Goal: Task Accomplishment & Management: Manage account settings

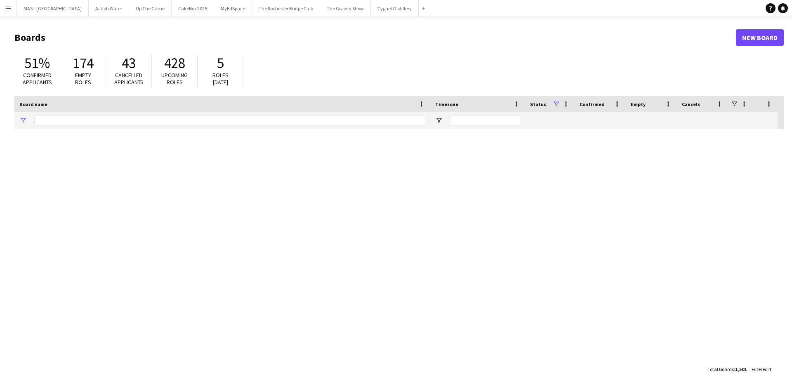
type input "**********"
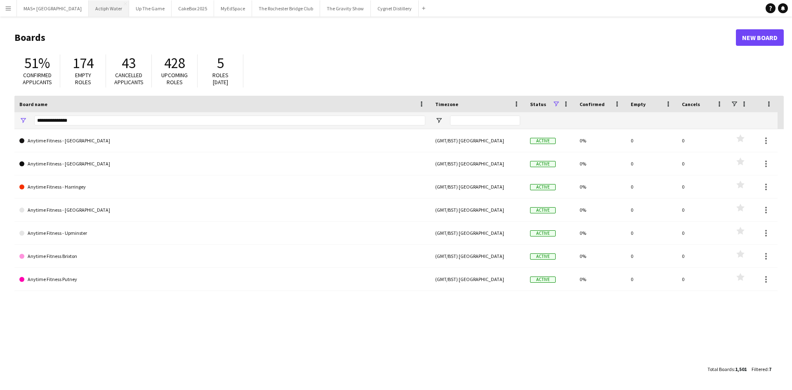
click at [89, 9] on button "Actiph Water Close" at bounding box center [109, 8] width 40 height 16
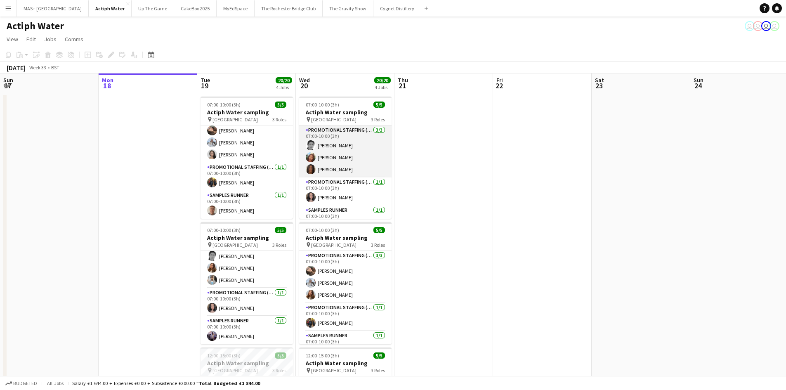
click at [324, 143] on app-card-role "Promotional Staffing (Brand Ambassadors) 3/3 07:00-10:00 (3h) Helen Pritchard L…" at bounding box center [345, 151] width 92 height 52
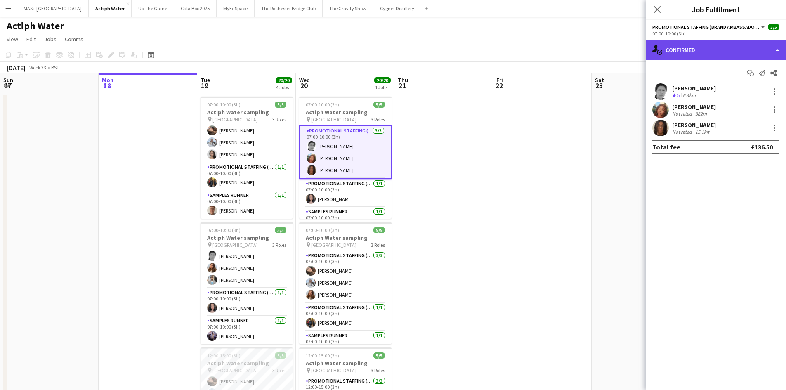
click at [701, 55] on div "single-neutral-actions-check-2 Confirmed" at bounding box center [716, 50] width 140 height 20
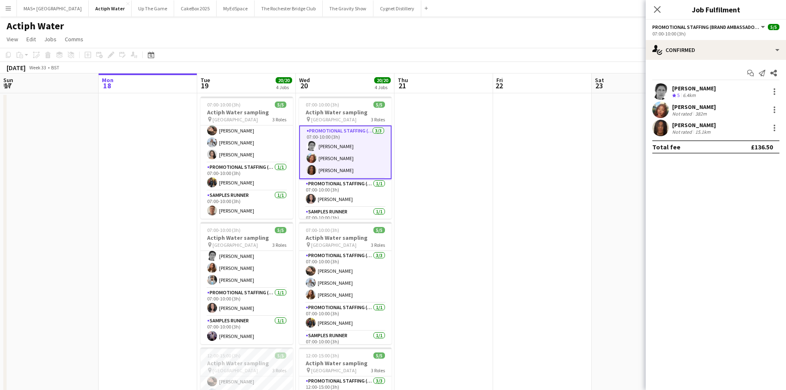
drag, startPoint x: 692, startPoint y: 149, endPoint x: 684, endPoint y: 156, distance: 11.1
click at [685, 155] on div "single-neutral-actions-check-2 Confirmed single-neutral-actions-check-2 Confirm…" at bounding box center [716, 215] width 140 height 350
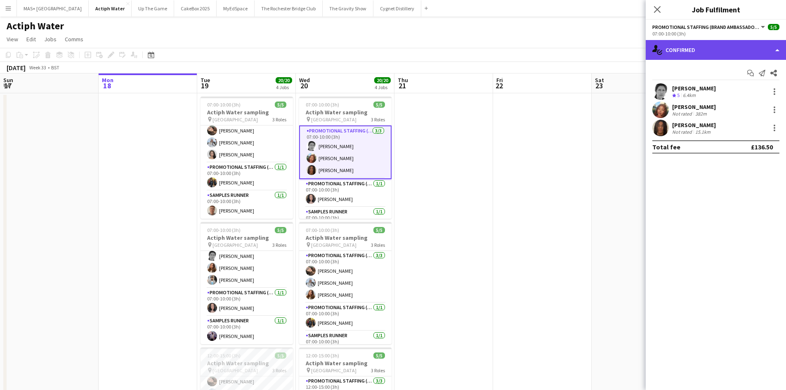
click at [662, 48] on icon "single-neutral-actions-check-2" at bounding box center [657, 50] width 10 height 10
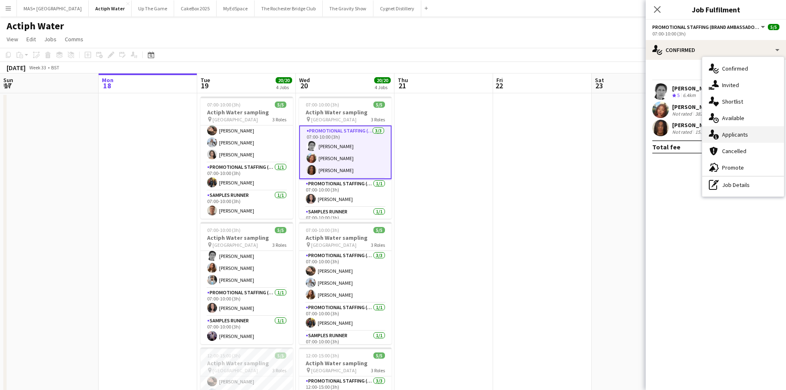
click at [737, 132] on div "single-neutral-actions-information Applicants" at bounding box center [743, 134] width 82 height 17
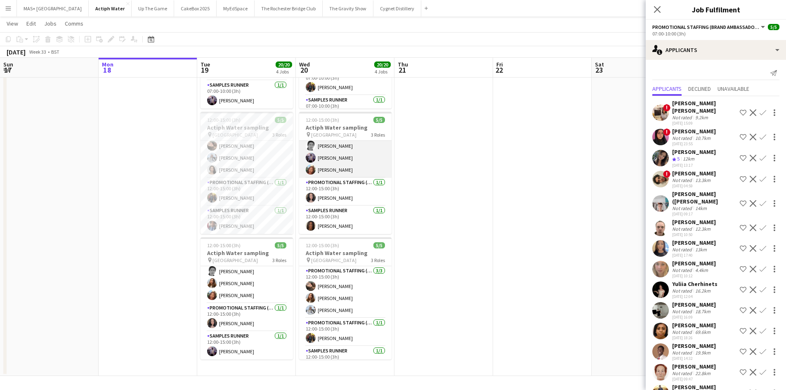
click at [340, 162] on app-card-role "Promotional Staffing (Brand Ambassadors) 3/3 12:00-15:00 (3h) Helen Pritchard o…" at bounding box center [345, 152] width 92 height 52
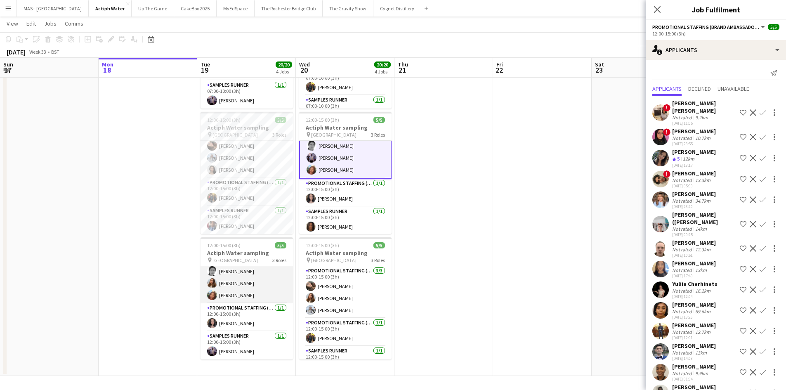
click at [219, 275] on app-card-role "Promotional Staffing (Brand Ambassadors) 3/3 12:00-15:00 (3h) Helen Pritchard T…" at bounding box center [247, 277] width 92 height 52
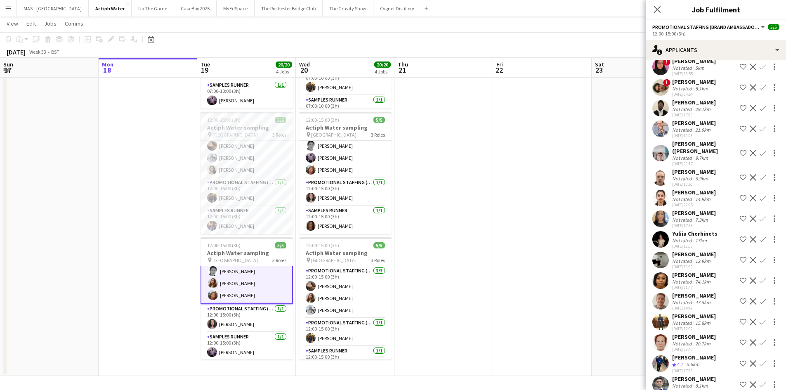
scroll to position [165, 0]
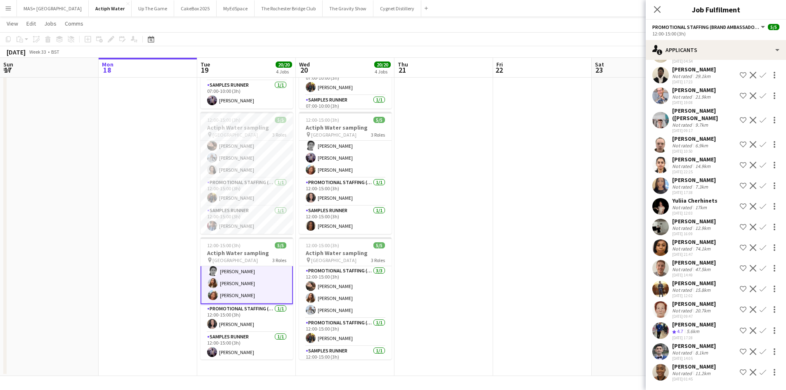
click at [229, 295] on app-card-role "Promotional Staffing (Brand Ambassadors) 3/3 12:00-15:00 (3h) Helen Pritchard T…" at bounding box center [247, 277] width 92 height 54
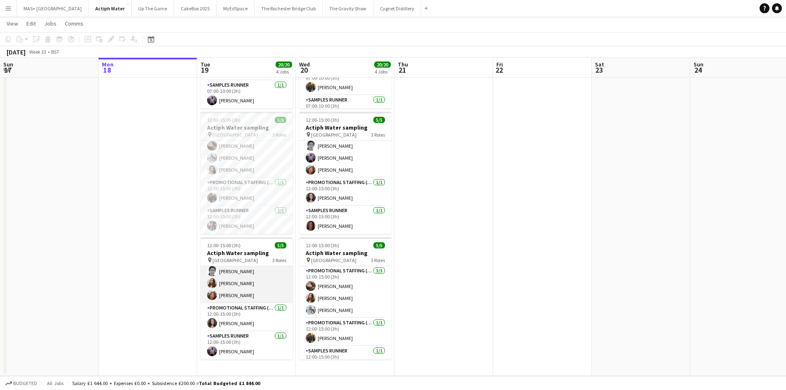
click at [229, 295] on app-card-role "Promotional Staffing (Brand Ambassadors) 3/3 12:00-15:00 (3h) Helen Pritchard T…" at bounding box center [247, 277] width 92 height 52
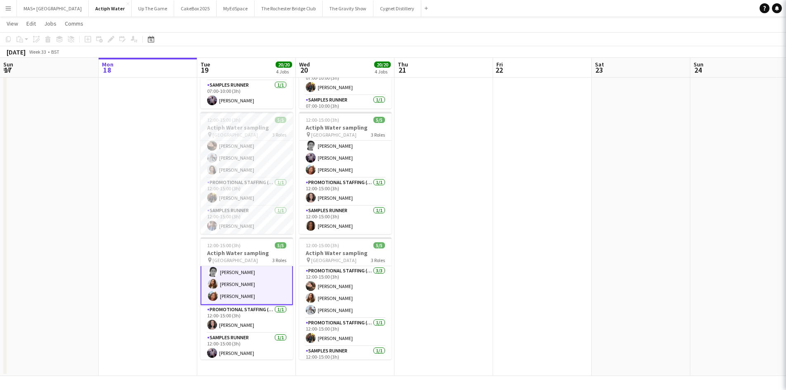
scroll to position [16, 0]
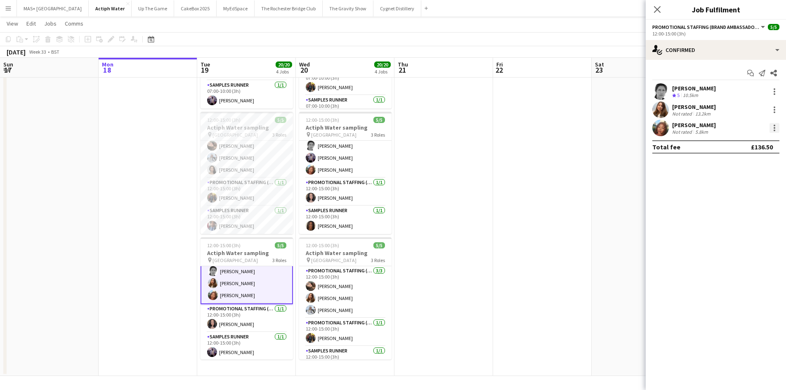
click at [776, 129] on div at bounding box center [775, 128] width 10 height 10
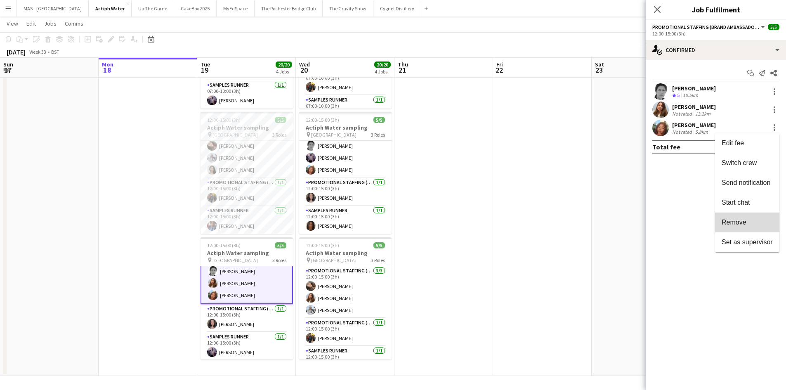
click at [740, 215] on button "Remove" at bounding box center [747, 223] width 64 height 20
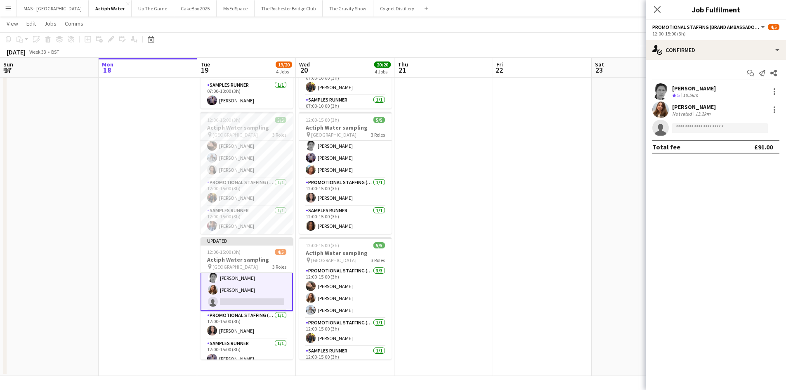
drag, startPoint x: 524, startPoint y: 198, endPoint x: 535, endPoint y: 180, distance: 20.4
click at [524, 198] on app-date-cell at bounding box center [542, 117] width 99 height 518
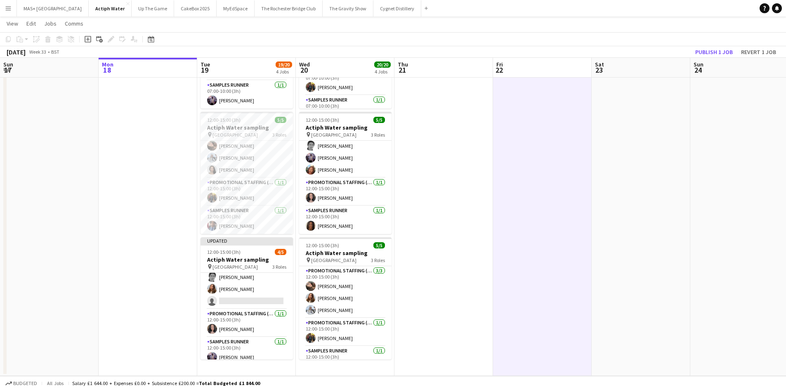
scroll to position [15, 0]
click at [722, 47] on button "Publish 1 job" at bounding box center [714, 52] width 44 height 11
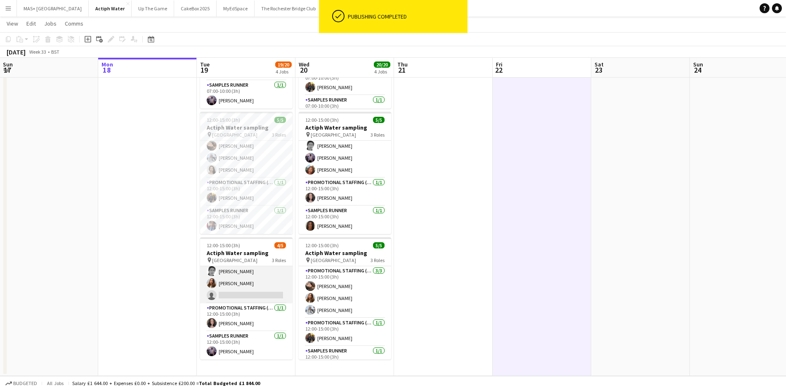
click at [240, 281] on app-card-role "Promotional Staffing (Brand Ambassadors) 24A 2/3 12:00-15:00 (3h) Helen Pritcha…" at bounding box center [246, 277] width 92 height 52
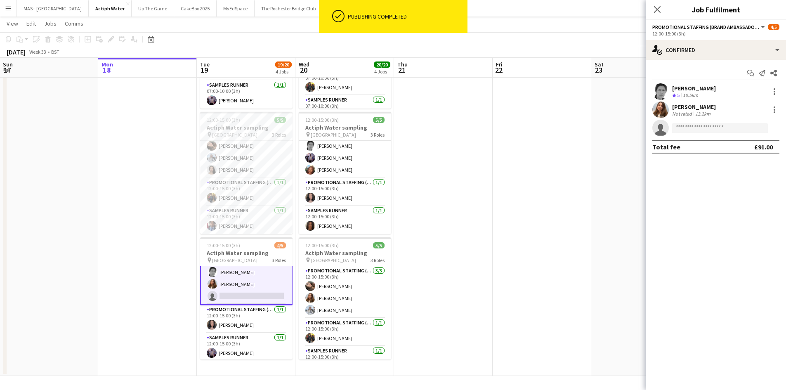
scroll to position [16, 0]
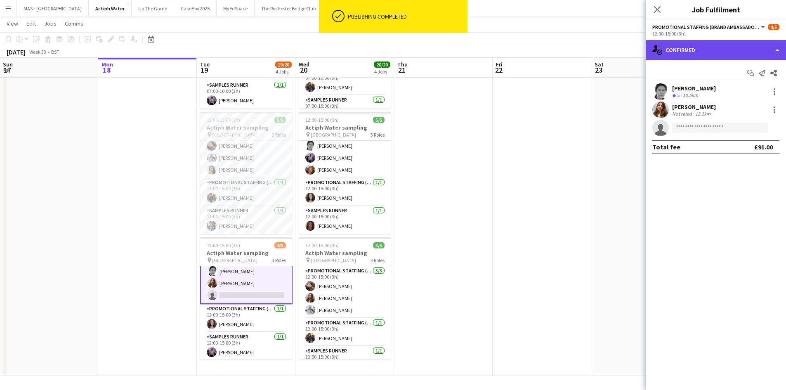
click at [703, 52] on div "single-neutral-actions-check-2 Confirmed" at bounding box center [716, 50] width 140 height 20
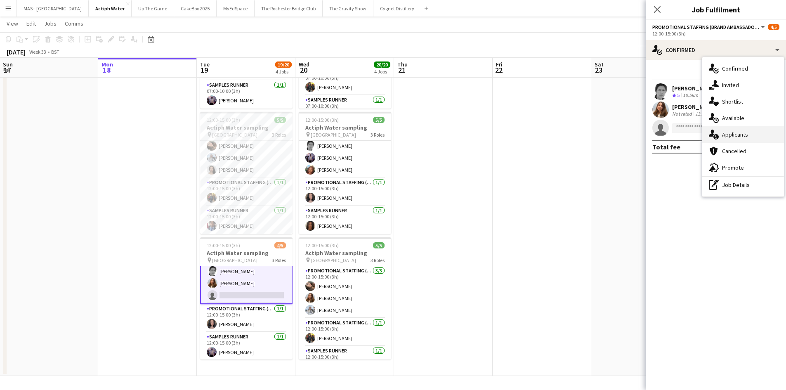
click at [737, 131] on div "single-neutral-actions-information Applicants" at bounding box center [743, 134] width 82 height 17
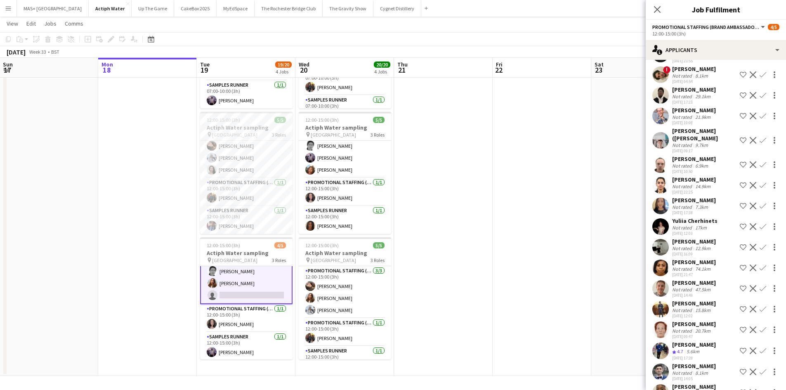
scroll to position [165, 0]
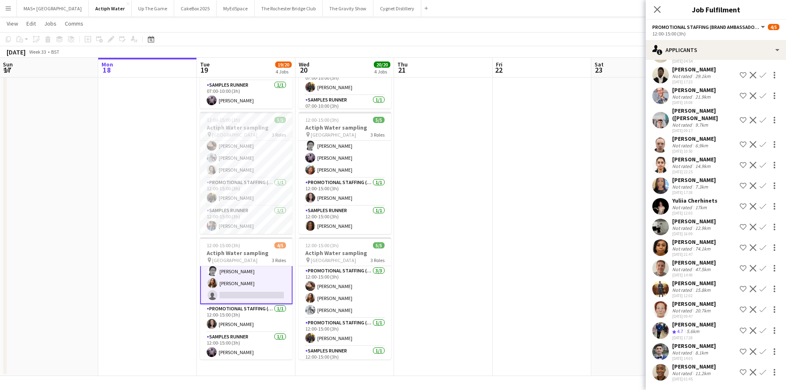
click at [760, 227] on app-icon "Confirm" at bounding box center [763, 227] width 7 height 7
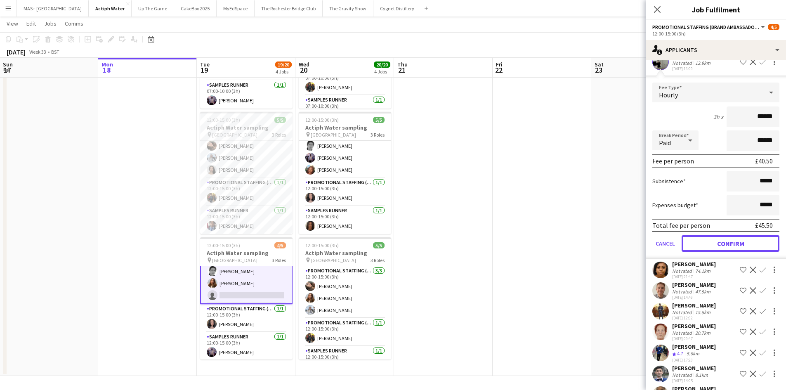
drag, startPoint x: 701, startPoint y: 249, endPoint x: 626, endPoint y: 254, distance: 75.3
click at [694, 246] on button "Confirm" at bounding box center [731, 243] width 98 height 17
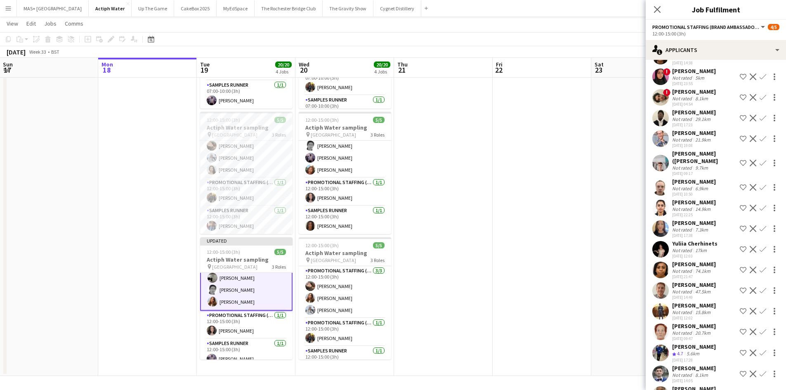
click at [590, 253] on app-date-cell at bounding box center [542, 117] width 99 height 518
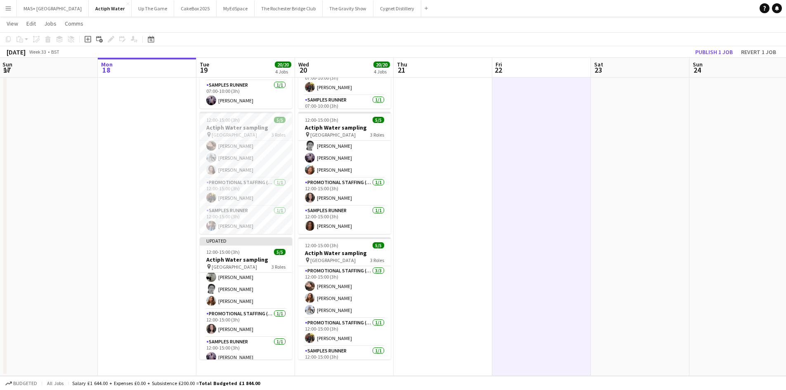
scroll to position [15, 0]
click at [704, 52] on button "Publish 1 job" at bounding box center [714, 52] width 44 height 11
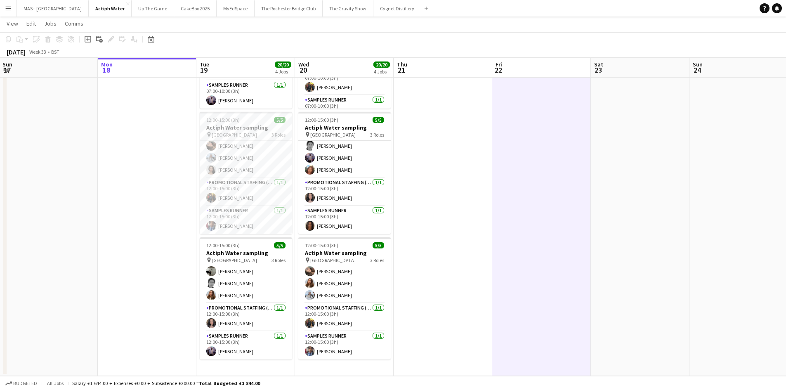
drag, startPoint x: 325, startPoint y: 160, endPoint x: 321, endPoint y: 161, distance: 4.6
click at [322, 160] on app-calendar-viewport "Fri 15 Sat 16 Sun 17 Mon 18 Tue 19 20/20 4 Jobs Wed 20 20/20 4 Jobs Thu 21 Fri …" at bounding box center [393, 86] width 786 height 579
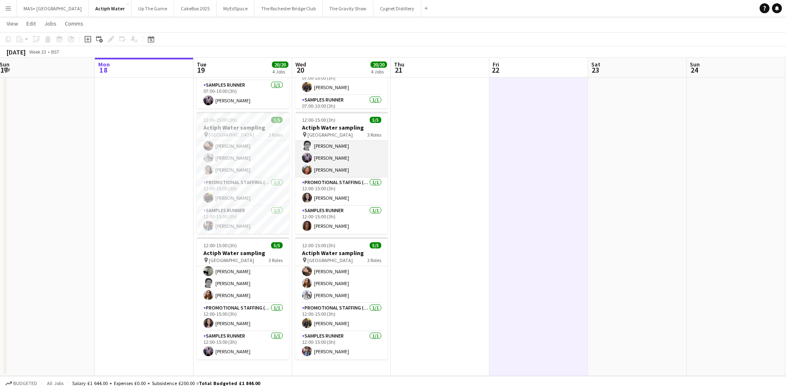
click at [345, 171] on app-card-role "Promotional Staffing (Brand Ambassadors) 3/3 12:00-15:00 (3h) Helen Pritchard o…" at bounding box center [341, 152] width 92 height 52
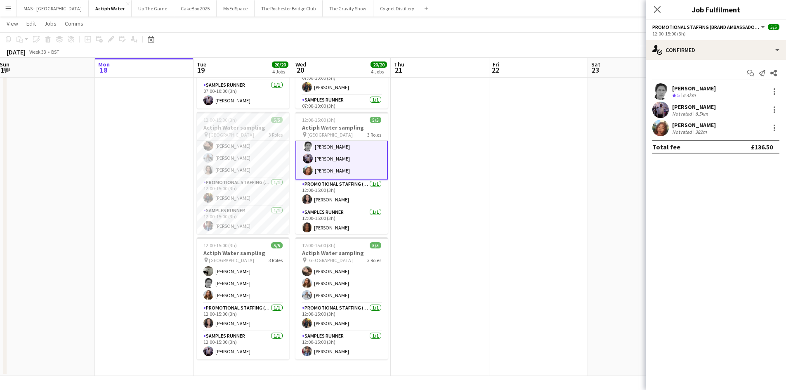
scroll to position [16, 0]
click at [771, 129] on div at bounding box center [775, 128] width 10 height 10
click at [743, 223] on span "Remove" at bounding box center [734, 222] width 25 height 7
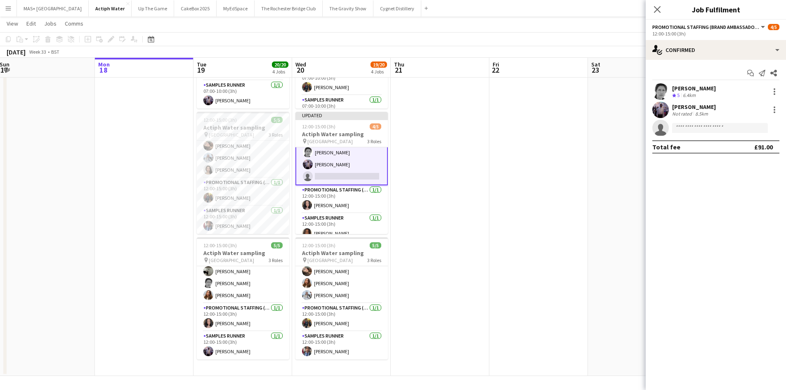
click at [491, 219] on app-date-cell at bounding box center [538, 117] width 99 height 518
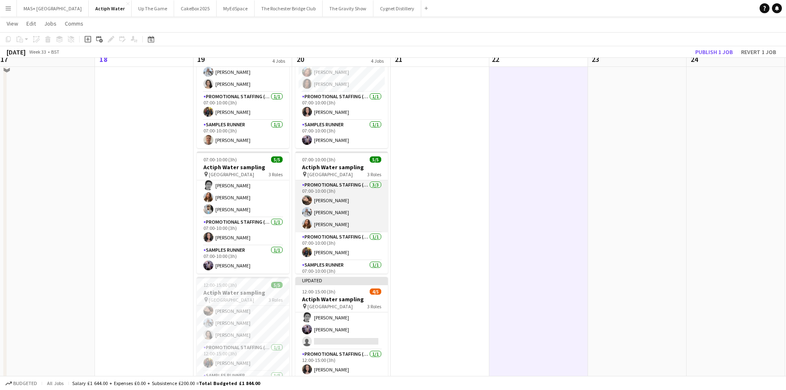
scroll to position [0, 0]
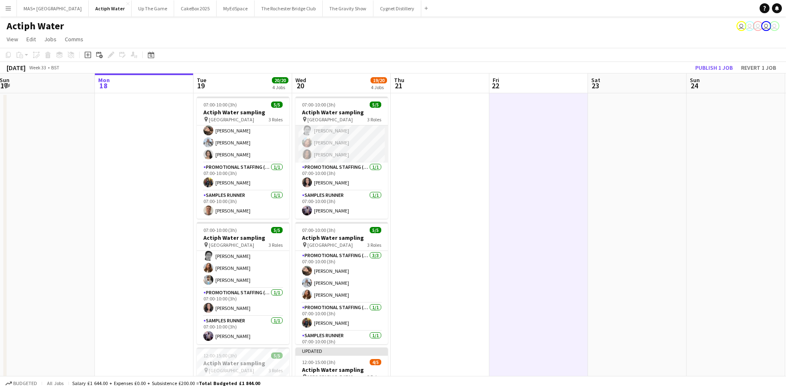
click at [329, 145] on app-card-role "Promotional Staffing (Brand Ambassadors) 3/3 07:00-10:00 (3h) Helen Pritchard L…" at bounding box center [341, 137] width 92 height 52
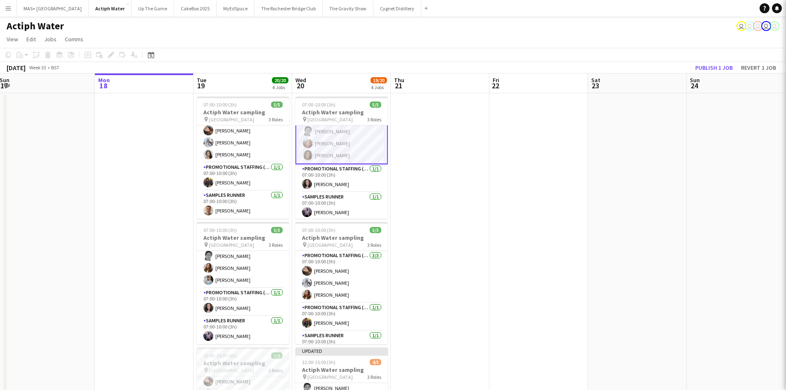
scroll to position [16, 0]
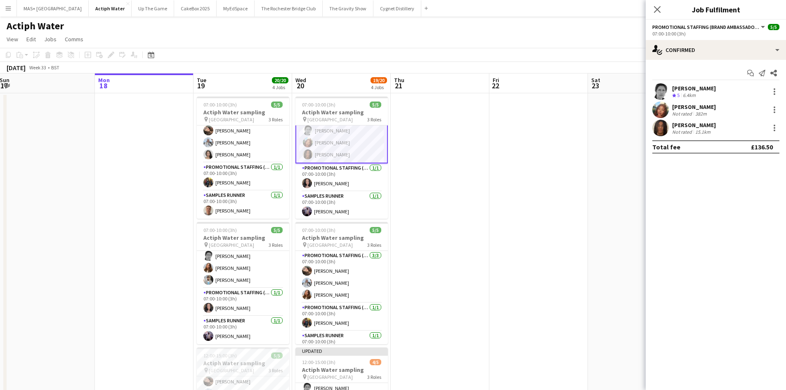
click at [769, 107] on div at bounding box center [774, 110] width 12 height 10
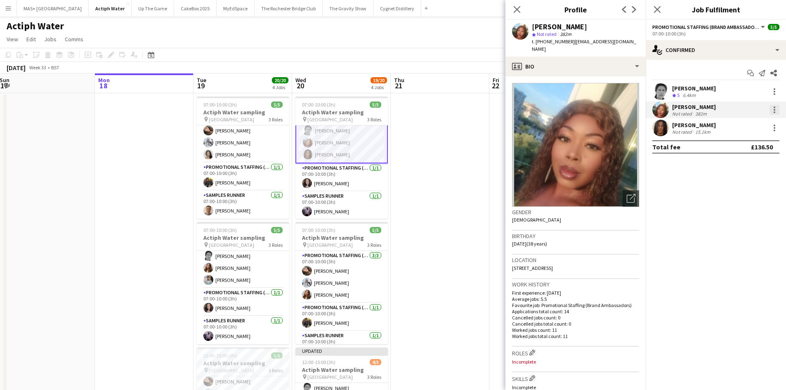
click at [775, 114] on div at bounding box center [775, 110] width 10 height 10
click at [743, 204] on span "Remove" at bounding box center [734, 204] width 25 height 7
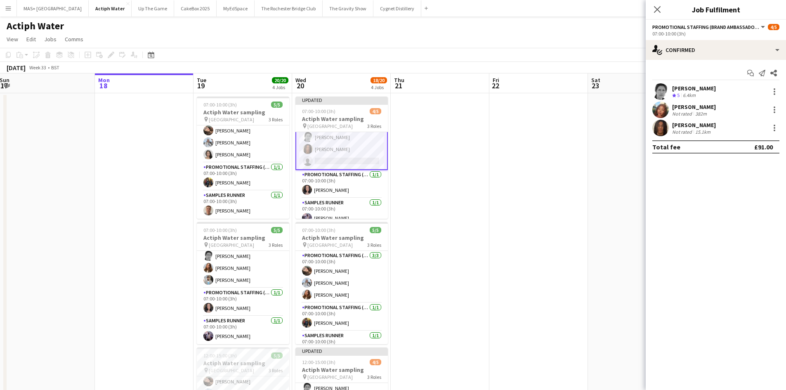
click at [431, 198] on app-date-cell at bounding box center [440, 352] width 99 height 518
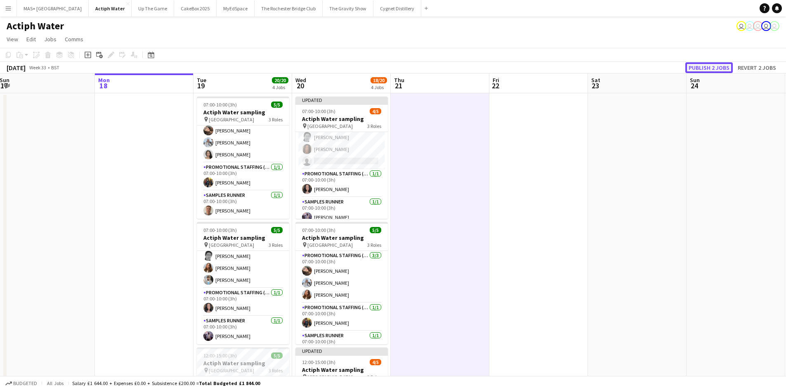
click at [688, 65] on button "Publish 2 jobs" at bounding box center [708, 67] width 47 height 11
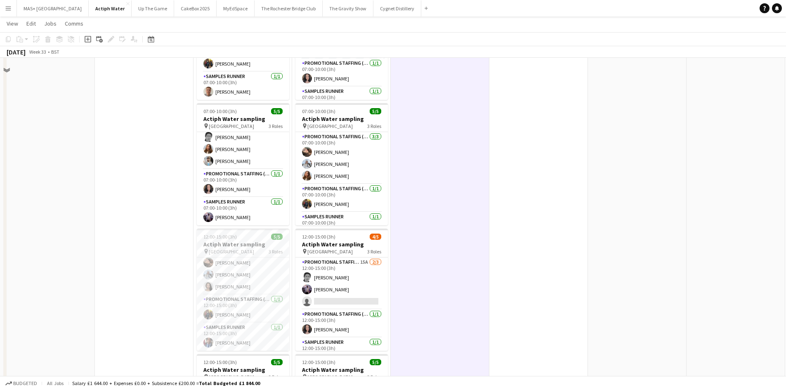
scroll to position [165, 0]
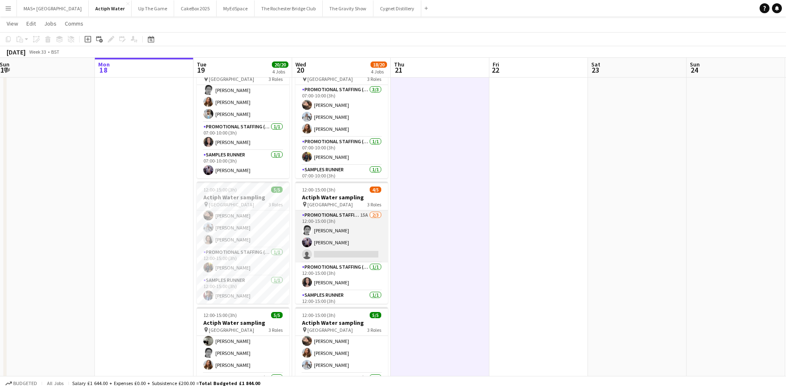
click at [354, 231] on app-card-role "Promotional Staffing (Brand Ambassadors) 15A 2/3 12:00-15:00 (3h) Helen Pritcha…" at bounding box center [341, 236] width 92 height 52
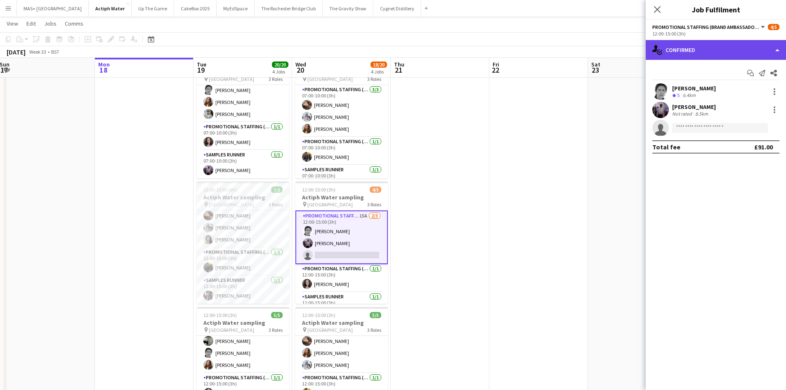
click at [686, 50] on div "single-neutral-actions-check-2 Confirmed" at bounding box center [716, 50] width 140 height 20
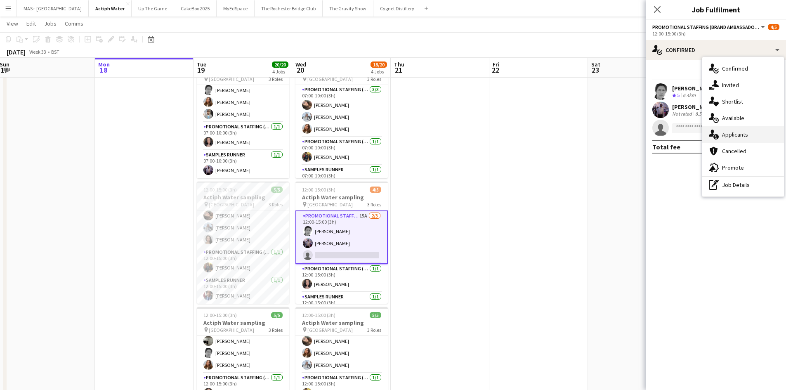
click at [734, 135] on div "single-neutral-actions-information Applicants" at bounding box center [743, 134] width 82 height 17
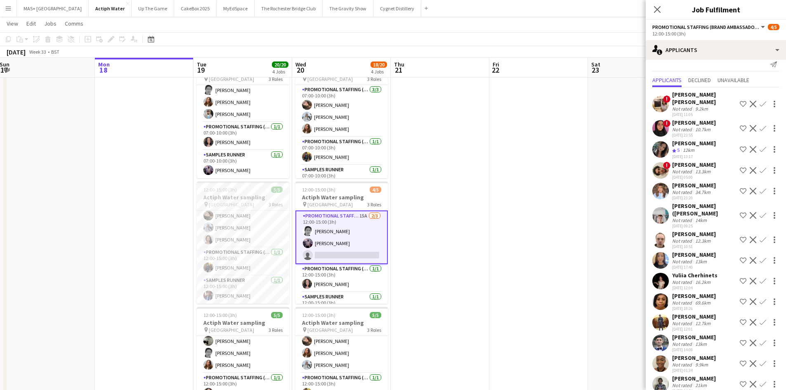
scroll to position [13, 0]
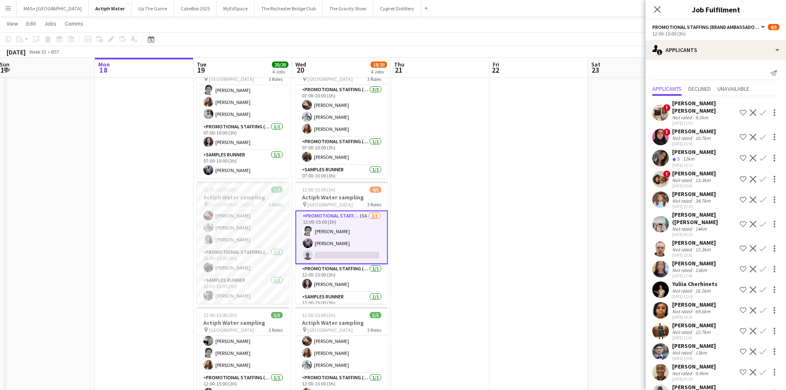
click at [760, 155] on app-icon "Confirm" at bounding box center [763, 158] width 7 height 7
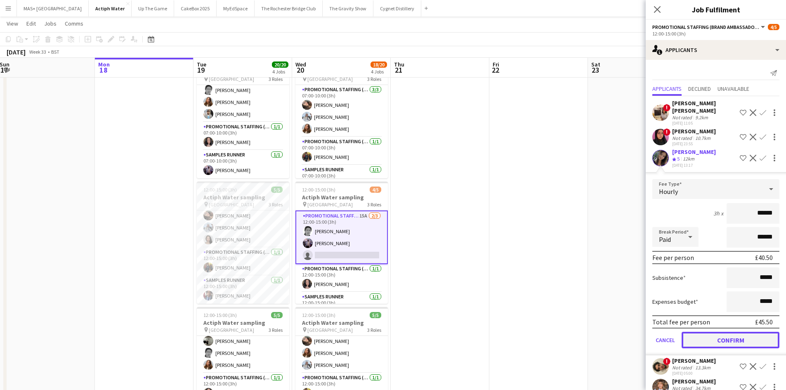
click at [700, 334] on button "Confirm" at bounding box center [731, 340] width 98 height 17
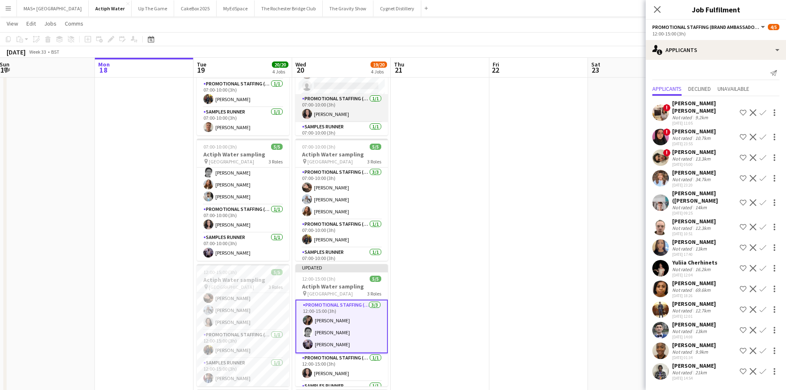
click at [320, 111] on app-card-role "Promotional Staffing (Team Leader) 1/1 07:00-10:00 (3h) Rosa Bustamante Carrera" at bounding box center [341, 108] width 92 height 28
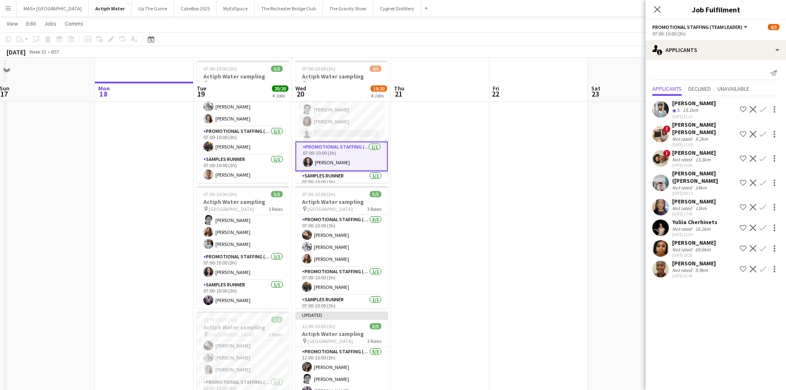
scroll to position [0, 0]
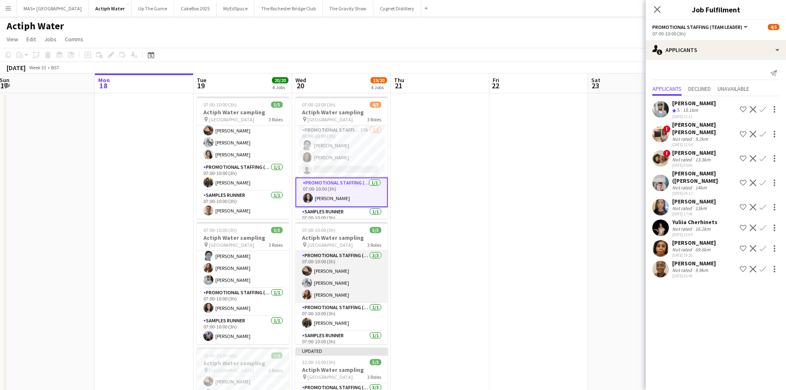
click at [353, 274] on app-card-role "Promotional Staffing (Brand Ambassadors) 3/3 07:00-10:00 (3h) Anastasiia Melesh…" at bounding box center [341, 277] width 92 height 52
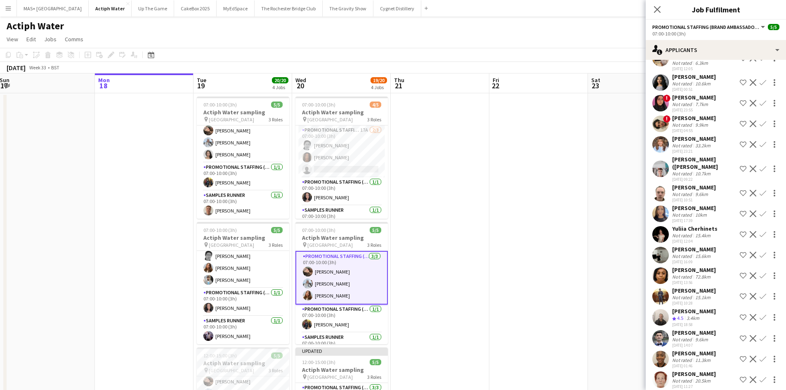
scroll to position [13, 0]
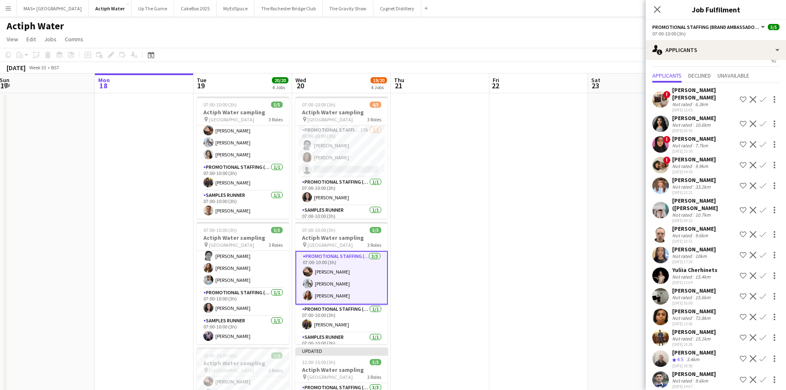
click at [760, 293] on app-icon "Confirm" at bounding box center [763, 296] width 7 height 7
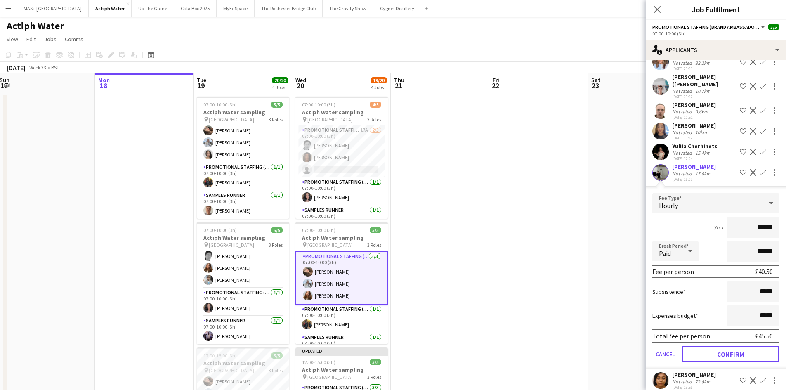
click at [715, 349] on button "Confirm" at bounding box center [731, 354] width 98 height 17
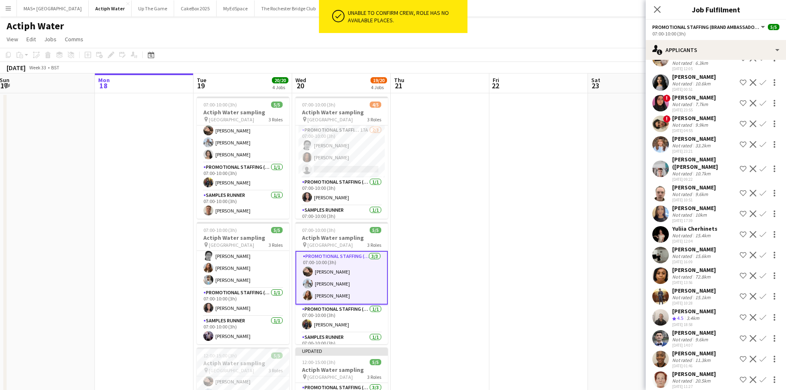
click at [500, 260] on app-date-cell at bounding box center [538, 352] width 99 height 518
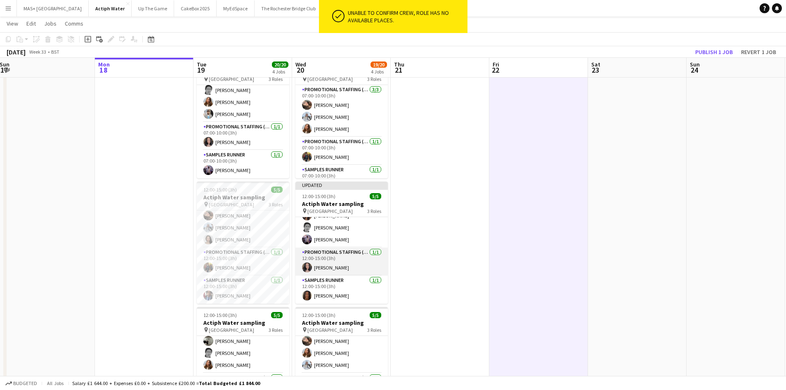
scroll to position [0, 0]
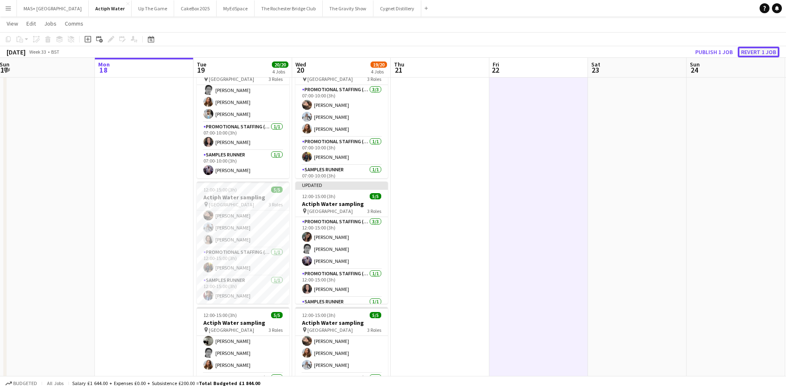
click at [744, 52] on button "Revert 1 job" at bounding box center [759, 52] width 42 height 11
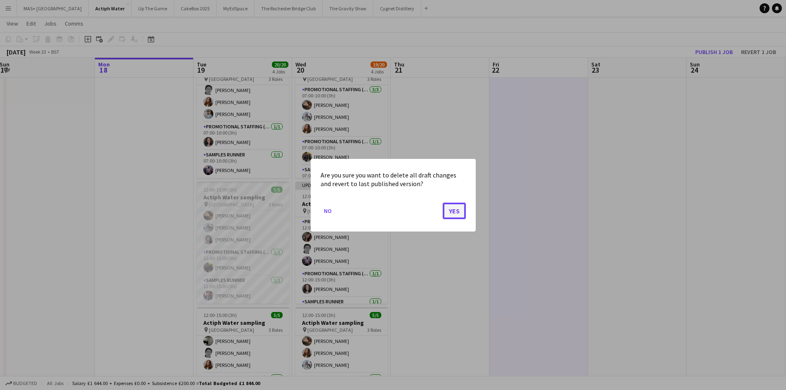
click at [450, 212] on button "Yes" at bounding box center [454, 210] width 23 height 17
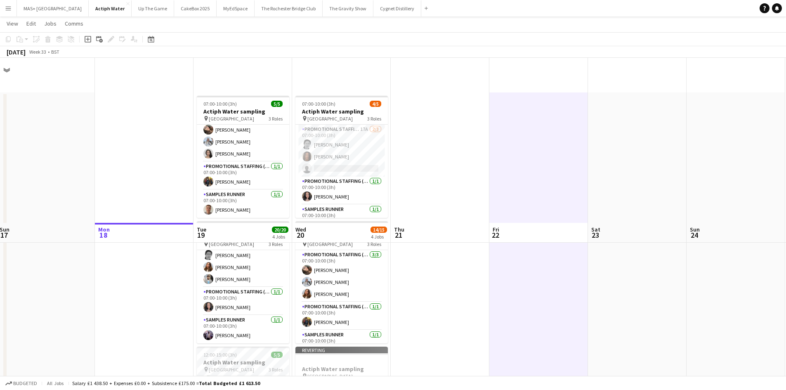
scroll to position [165, 0]
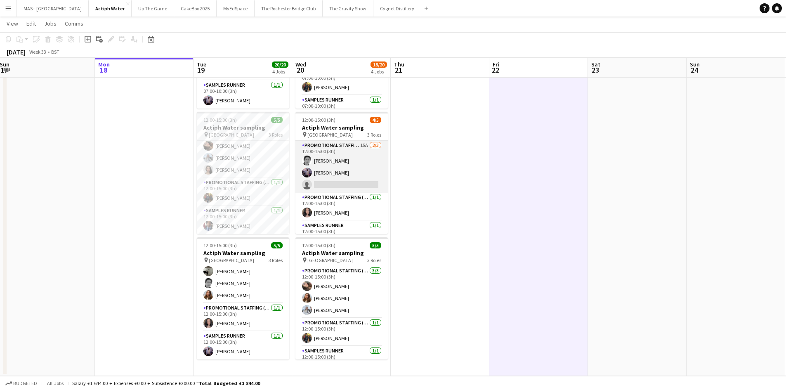
click at [348, 156] on app-card-role "Promotional Staffing (Brand Ambassadors) 15A 2/3 12:00-15:00 (3h) Helen Pritcha…" at bounding box center [341, 167] width 92 height 52
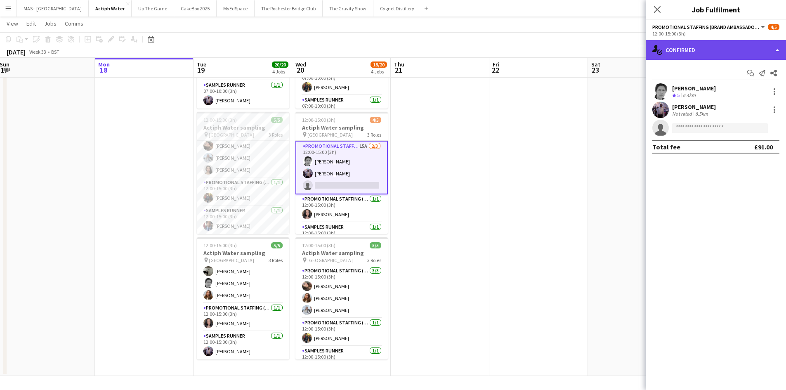
click at [703, 52] on div "single-neutral-actions-check-2 Confirmed" at bounding box center [716, 50] width 140 height 20
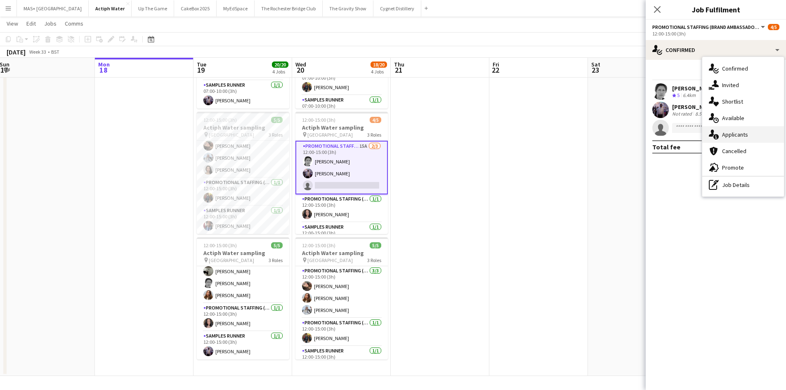
click at [744, 130] on div "single-neutral-actions-information Applicants" at bounding box center [743, 134] width 82 height 17
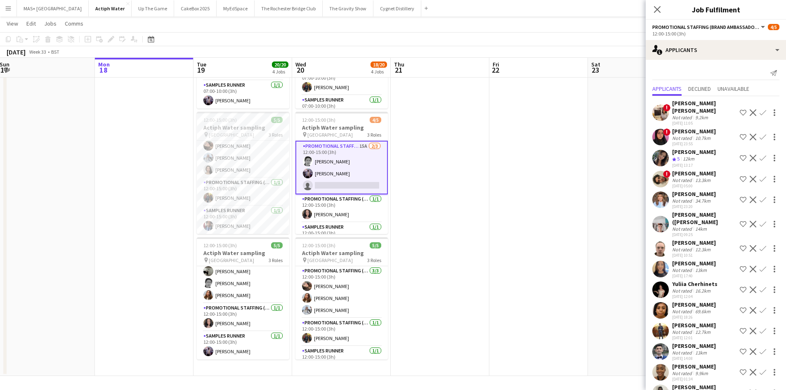
click at [760, 155] on app-icon "Confirm" at bounding box center [763, 158] width 7 height 7
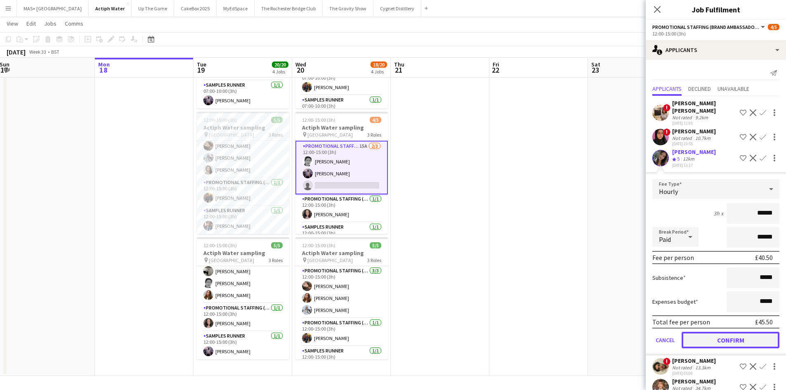
click at [706, 333] on button "Confirm" at bounding box center [731, 340] width 98 height 17
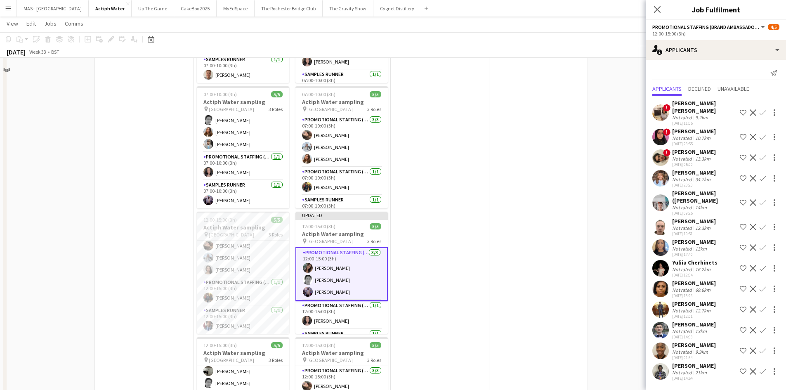
scroll to position [111, 0]
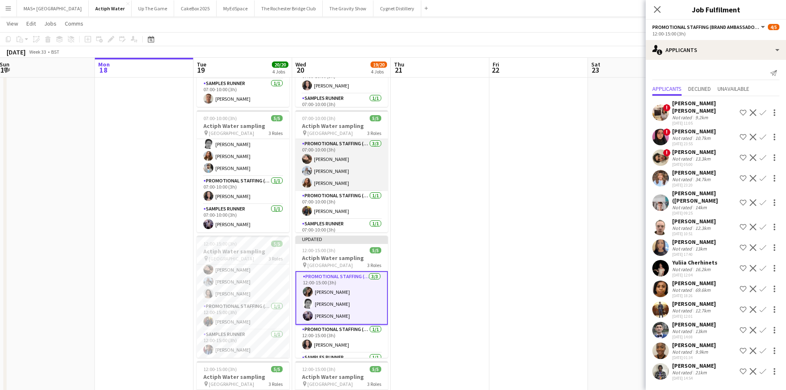
click at [319, 161] on app-card-role "Promotional Staffing (Brand Ambassadors) 3/3 07:00-10:00 (3h) Anastasiia Melesh…" at bounding box center [341, 165] width 92 height 52
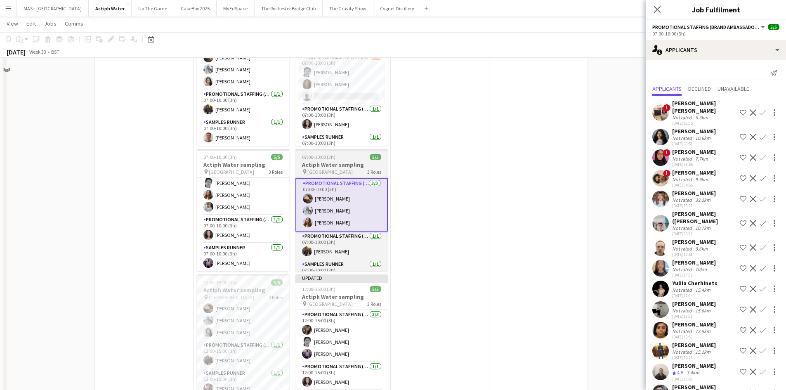
scroll to position [28, 0]
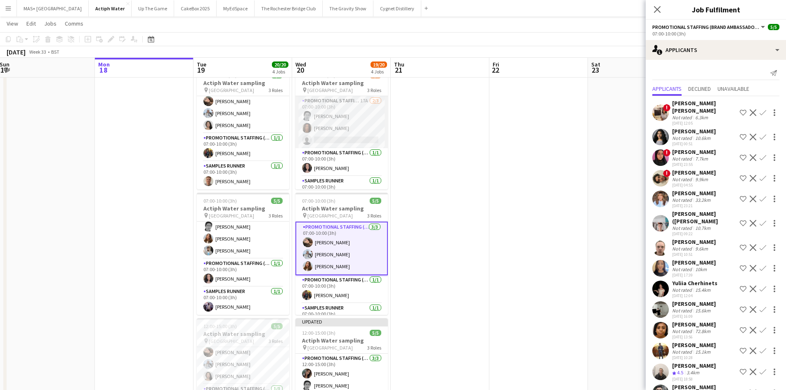
click at [330, 118] on app-card-role "Promotional Staffing (Brand Ambassadors) 17A 2/3 07:00-10:00 (3h) Helen Pritcha…" at bounding box center [341, 122] width 92 height 52
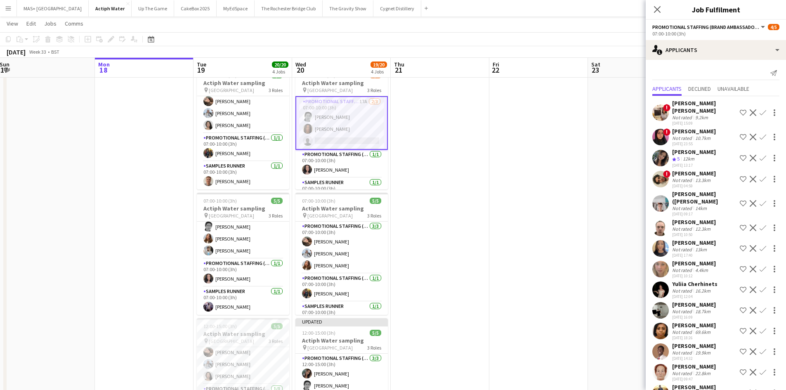
click at [760, 155] on app-icon "Confirm" at bounding box center [763, 158] width 7 height 7
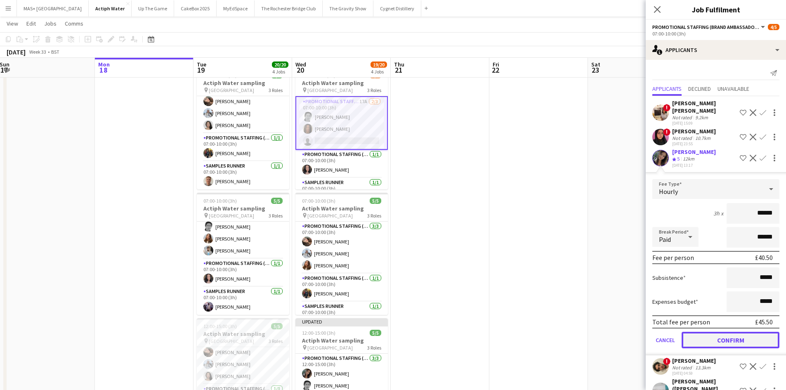
click at [708, 332] on button "Confirm" at bounding box center [731, 340] width 98 height 17
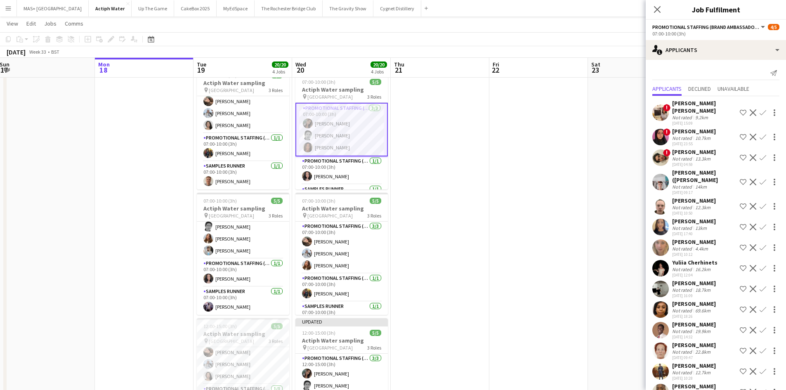
click at [534, 262] on app-date-cell at bounding box center [538, 323] width 99 height 518
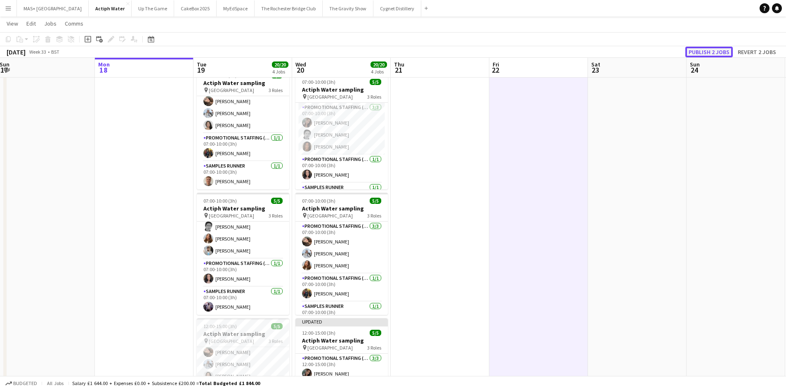
click at [709, 50] on button "Publish 2 jobs" at bounding box center [708, 52] width 47 height 11
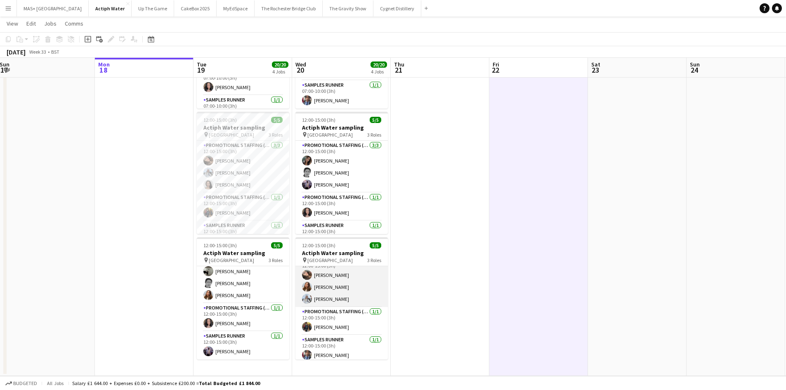
scroll to position [15, 0]
click at [142, 293] on app-date-cell at bounding box center [144, 117] width 99 height 518
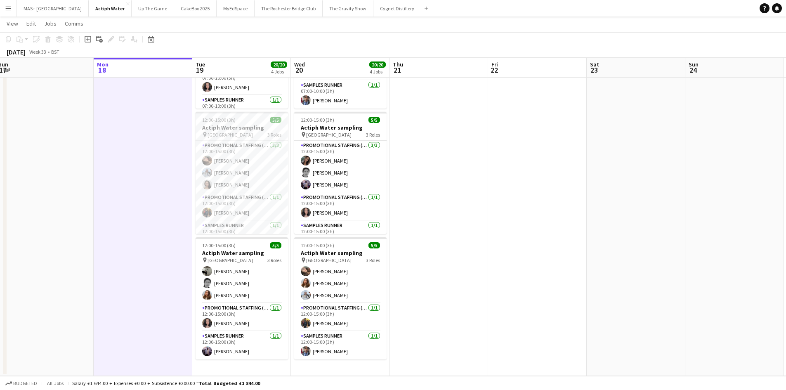
click at [9, 11] on app-icon "Menu" at bounding box center [8, 8] width 7 height 7
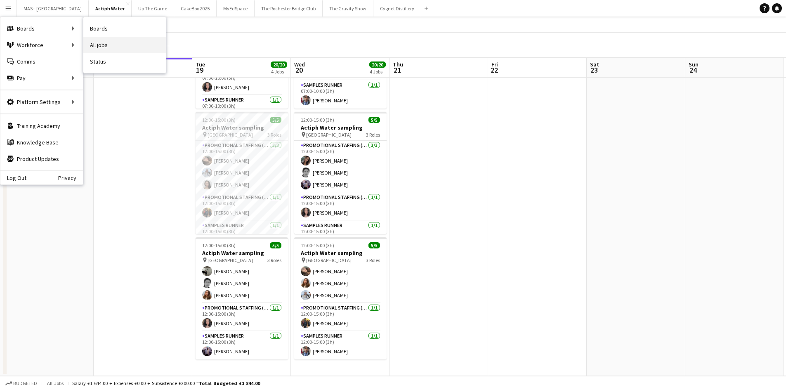
click at [107, 43] on link "All jobs" at bounding box center [124, 45] width 83 height 17
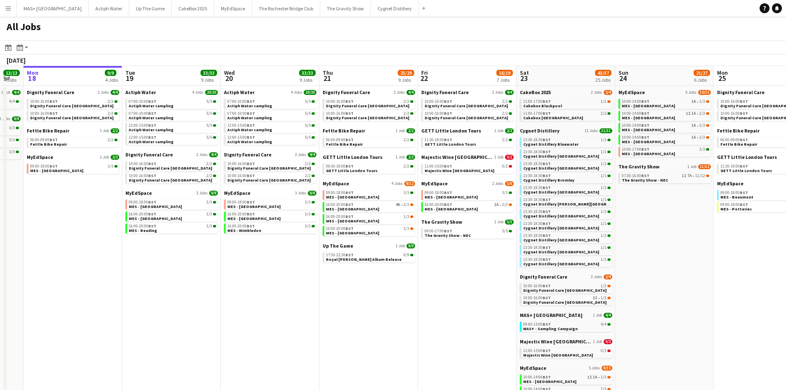
scroll to position [0, 300]
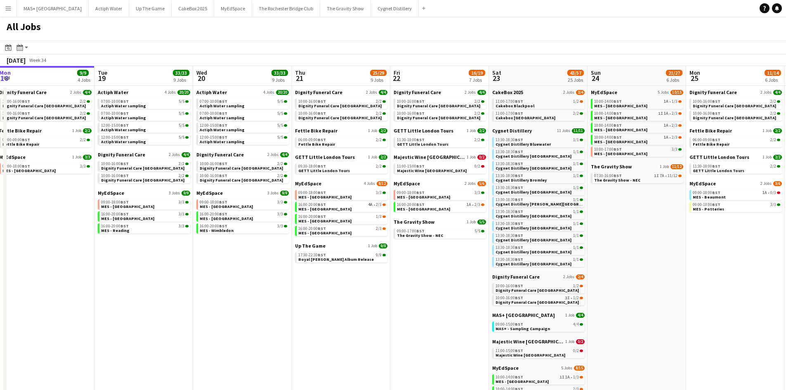
drag, startPoint x: 548, startPoint y: 294, endPoint x: 445, endPoint y: 301, distance: 103.0
click at [445, 301] on app-calendar-viewport "Fri 15 6/6 2 Jobs Sat 16 30/30 18 Jobs Sun 17 13/13 4 Jobs Mon 18 9/9 4 Jobs Tu…" at bounding box center [393, 315] width 786 height 499
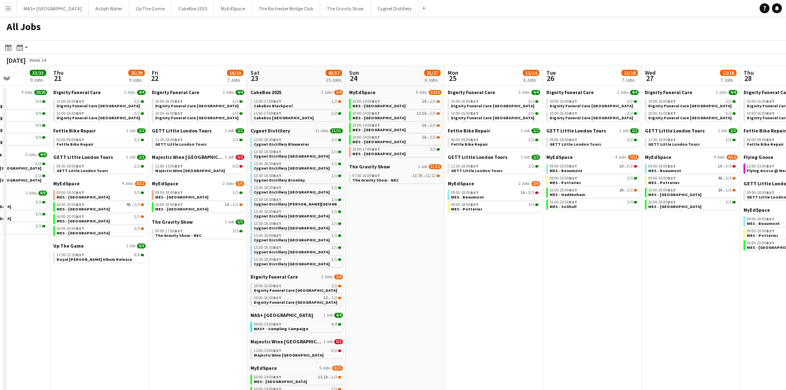
scroll to position [0, 317]
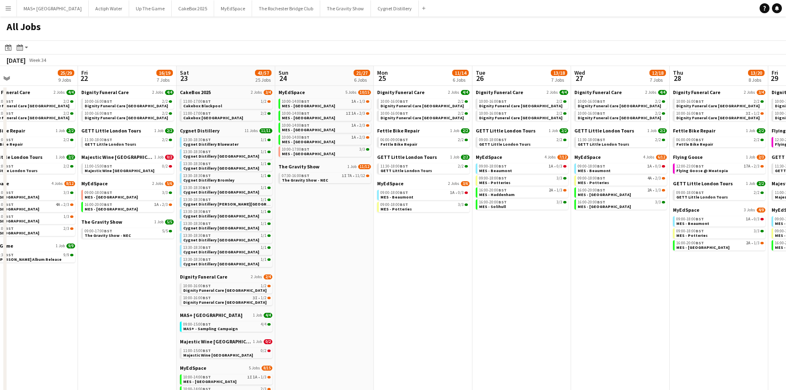
drag, startPoint x: 701, startPoint y: 267, endPoint x: 388, endPoint y: 256, distance: 312.6
click at [388, 256] on app-calendar-viewport "Mon 18 9/9 4 Jobs Tue 19 33/33 9 Jobs Wed 20 33/33 9 Jobs Thu 21 25/29 9 Jobs F…" at bounding box center [393, 315] width 786 height 499
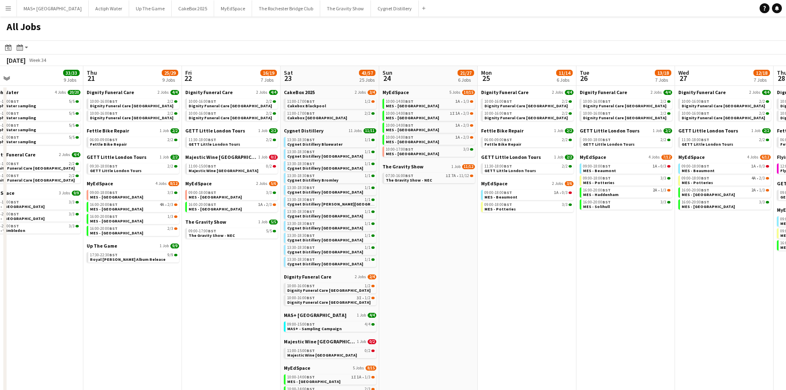
drag, startPoint x: 347, startPoint y: 253, endPoint x: 364, endPoint y: 148, distance: 106.6
click at [451, 231] on app-calendar-viewport "Mon 18 9/9 4 Jobs Tue 19 33/33 9 Jobs Wed 20 33/33 9 Jobs Thu 21 25/29 9 Jobs F…" at bounding box center [393, 315] width 786 height 499
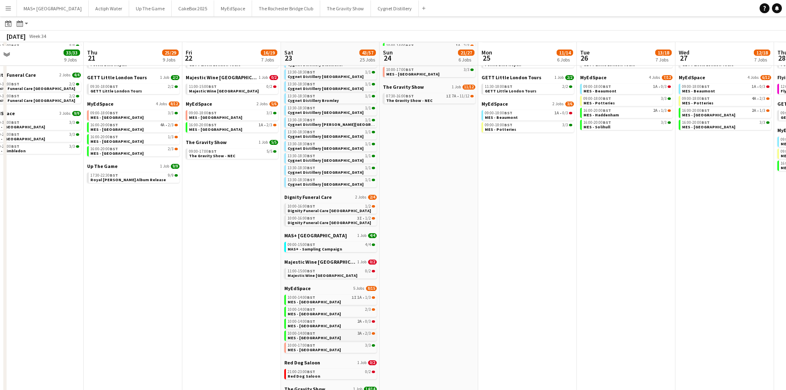
scroll to position [83, 0]
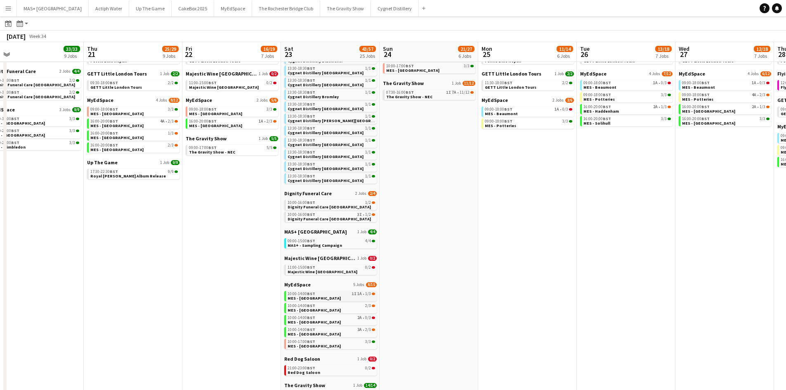
click at [345, 295] on div "10:00-14:00 BST 1I 1A • 1/3" at bounding box center [331, 294] width 87 height 4
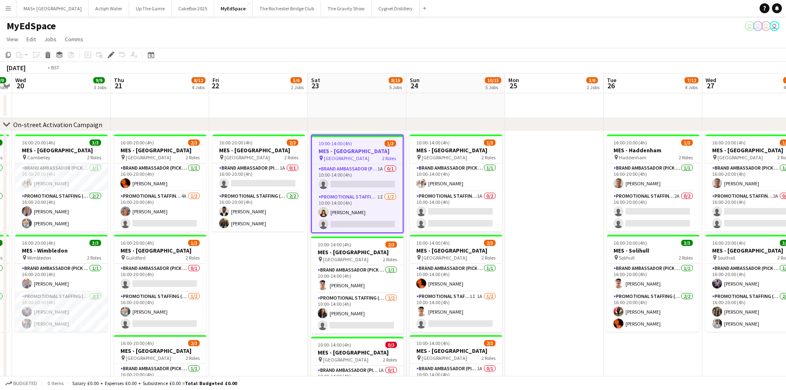
scroll to position [0, 215]
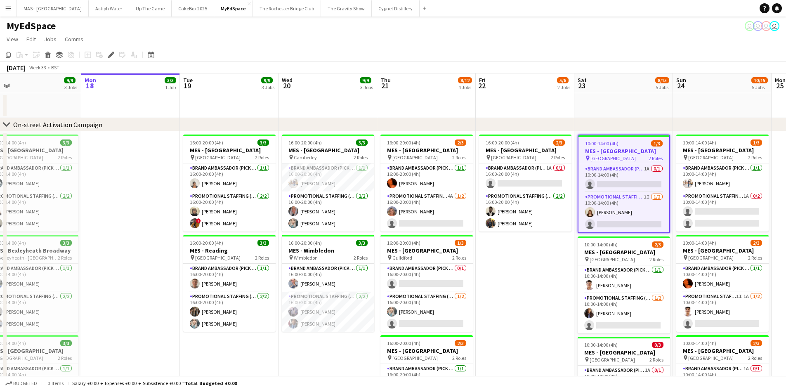
drag, startPoint x: 235, startPoint y: 277, endPoint x: 502, endPoint y: 278, distance: 266.6
drag, startPoint x: 412, startPoint y: 203, endPoint x: 416, endPoint y: 198, distance: 5.3
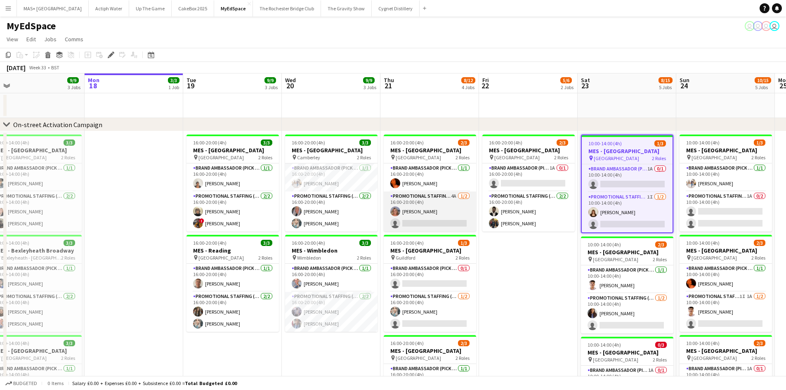
click at [416, 202] on app-card-role "Promotional Staffing (Brand Ambassadors) 4A 1/2 16:00-20:00 (4h) Liadan McCann …" at bounding box center [430, 211] width 92 height 40
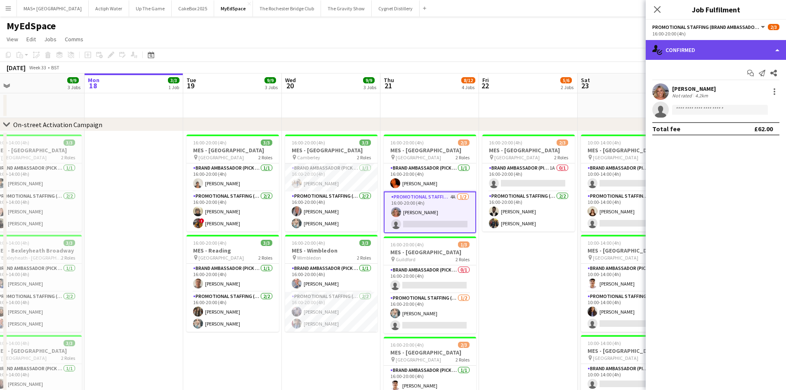
click at [680, 55] on div "single-neutral-actions-check-2 Confirmed" at bounding box center [716, 50] width 140 height 20
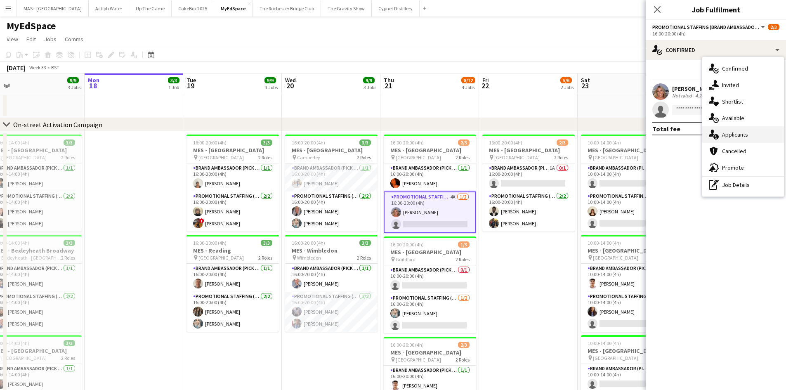
click at [732, 135] on div "single-neutral-actions-information Applicants" at bounding box center [743, 134] width 82 height 17
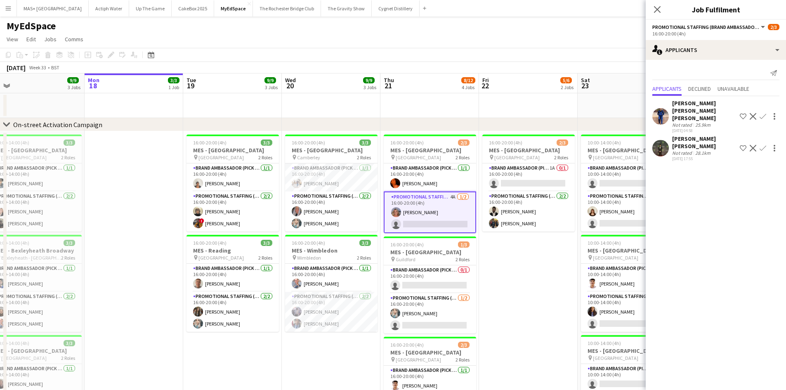
click at [687, 150] on div "Not rated" at bounding box center [682, 153] width 21 height 6
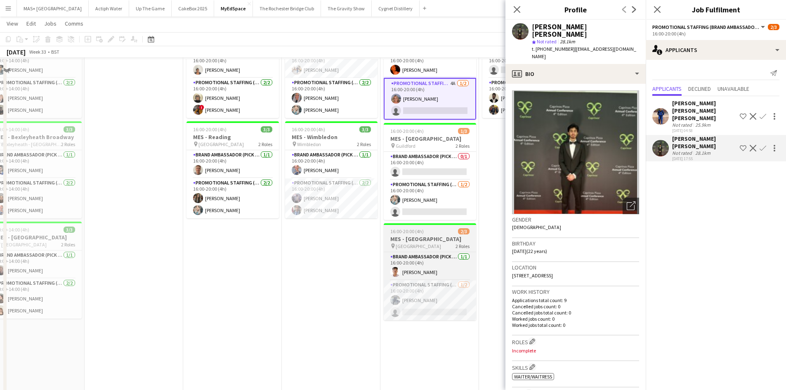
scroll to position [124, 0]
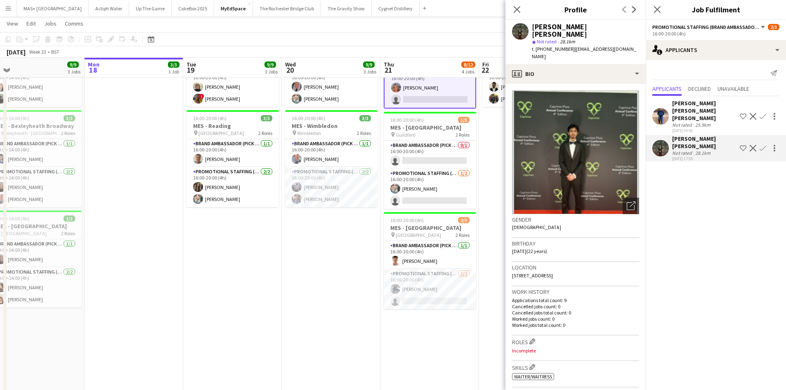
click at [307, 275] on app-date-cell "16:00-20:00 (4h) 3/3 MES - Camberley pin Camberley 2 Roles Brand Ambassador (Pi…" at bounding box center [331, 232] width 99 height 450
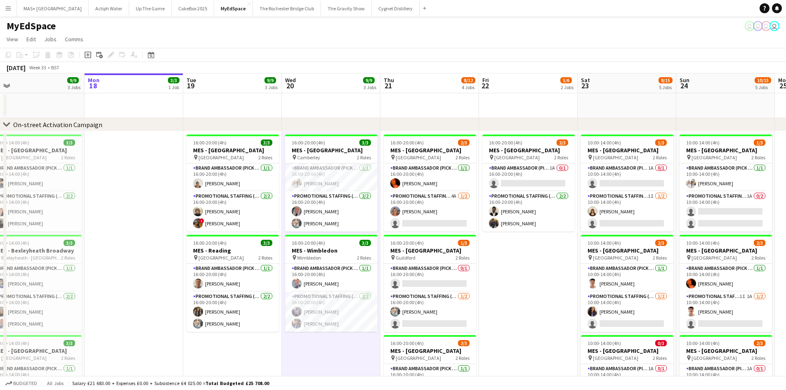
scroll to position [0, 233]
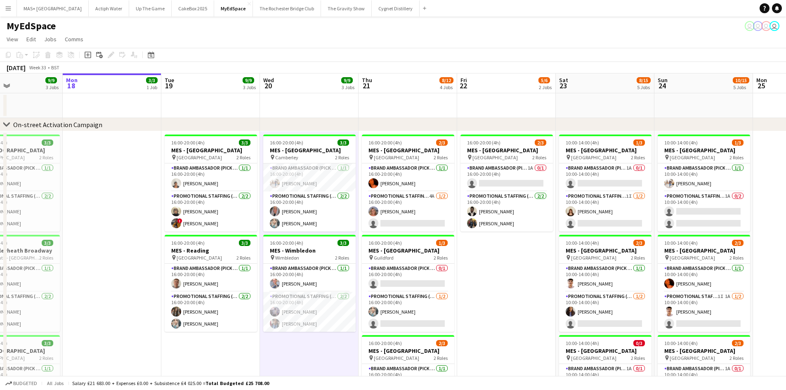
drag, startPoint x: 519, startPoint y: 291, endPoint x: 497, endPoint y: 290, distance: 21.9
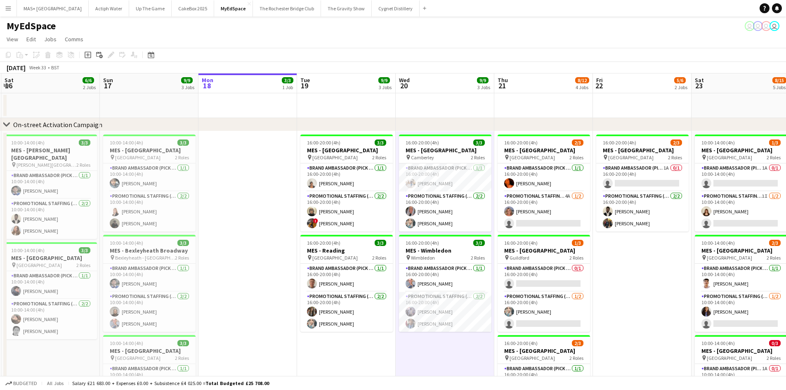
scroll to position [0, 191]
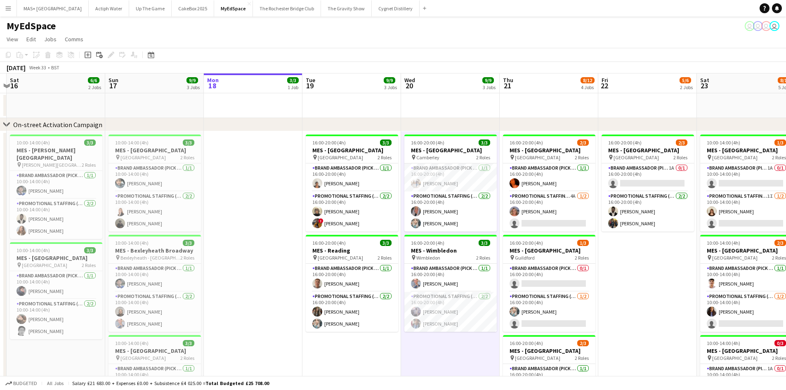
drag, startPoint x: 125, startPoint y: 277, endPoint x: 261, endPoint y: 271, distance: 136.3
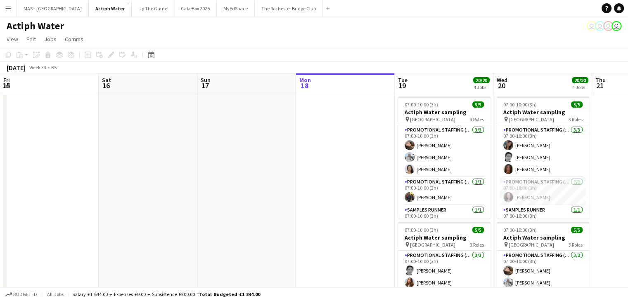
scroll to position [0, 197]
